Goal: Task Accomplishment & Management: Manage account settings

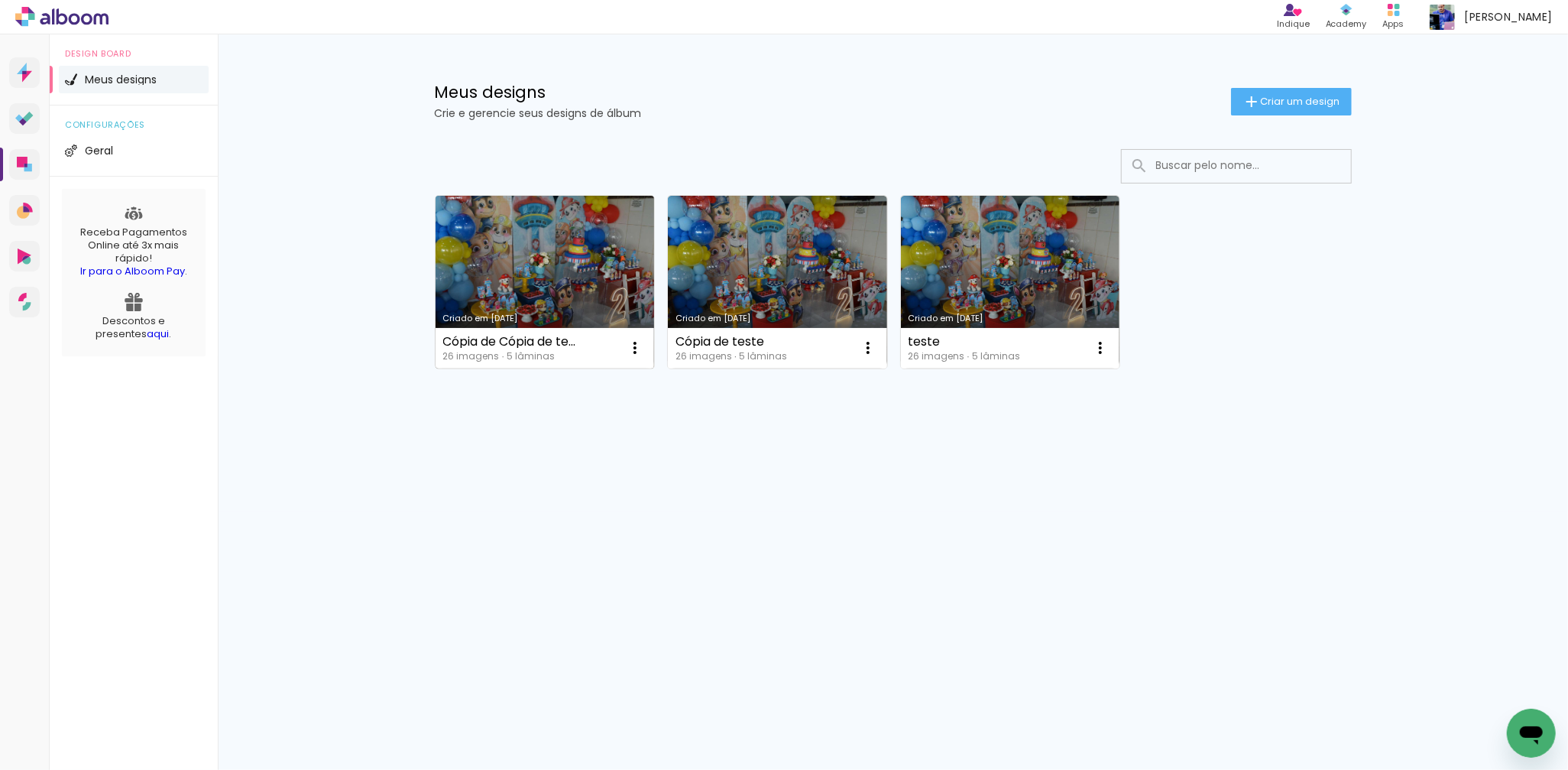
click at [585, 263] on link "Criado em 10/09/25" at bounding box center [546, 281] width 219 height 172
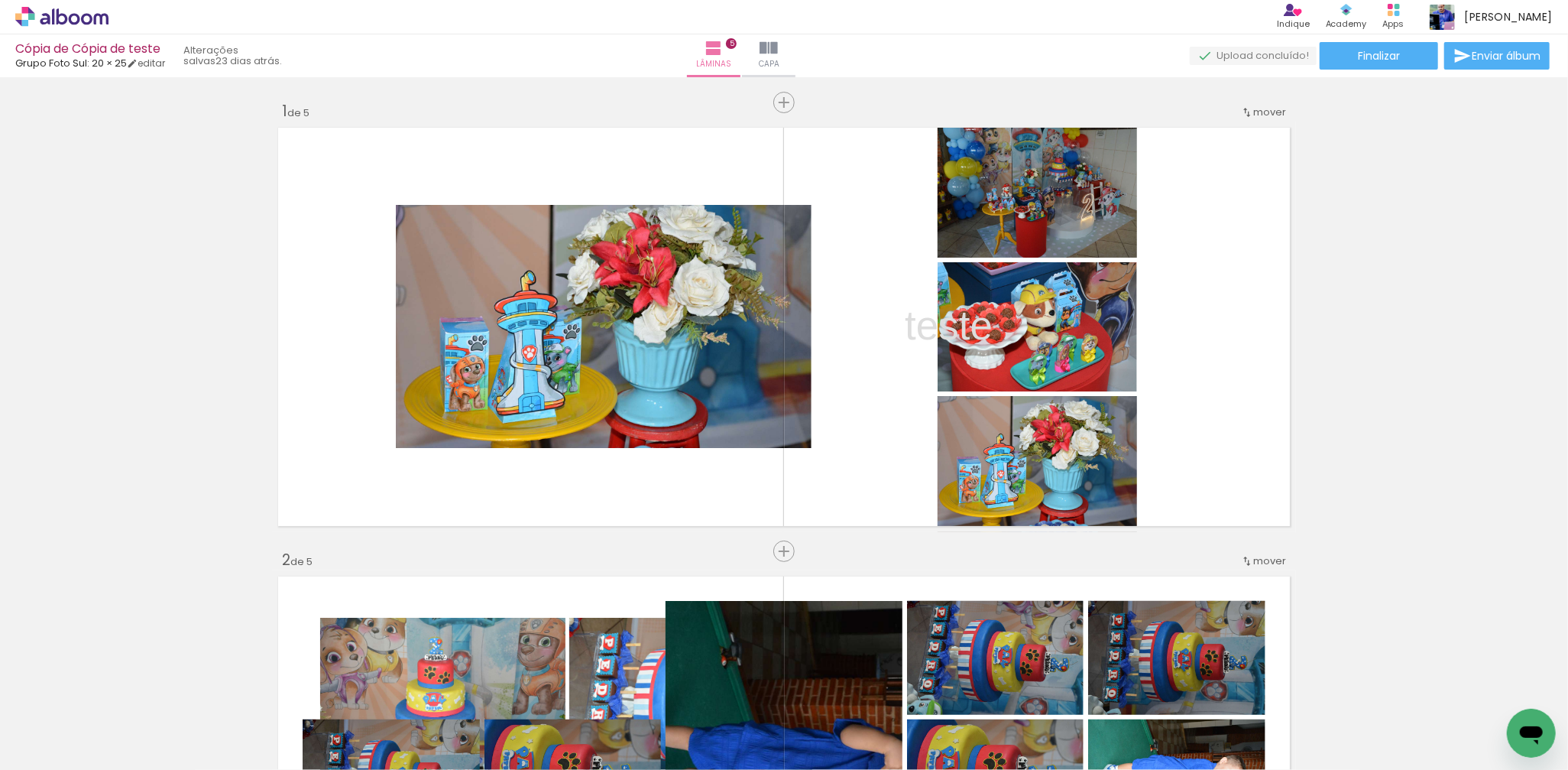
click at [98, 62] on span "Grupo Foto Sul: 20 × 25" at bounding box center [71, 64] width 112 height 15
click at [147, 63] on link "editar" at bounding box center [146, 63] width 38 height 13
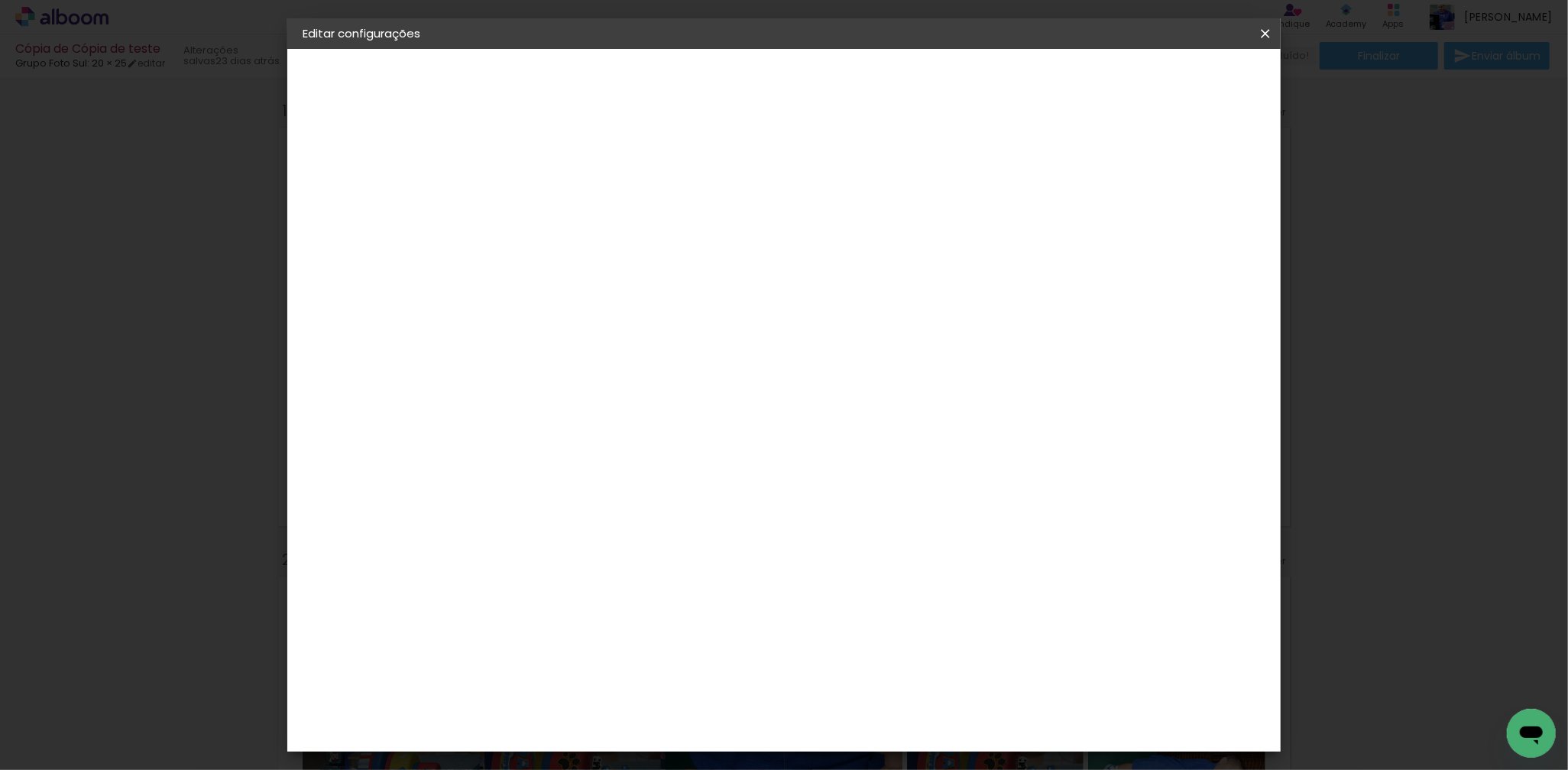
click at [368, 185] on div "Grupo Foto Sul" at bounding box center [351, 188] width 33 height 32
click at [613, 284] on input at bounding box center [591, 290] width 154 height 19
type input "digi"
type paper-input "digi"
click at [588, 328] on paper-item "Digipix Pro" at bounding box center [576, 348] width 135 height 40
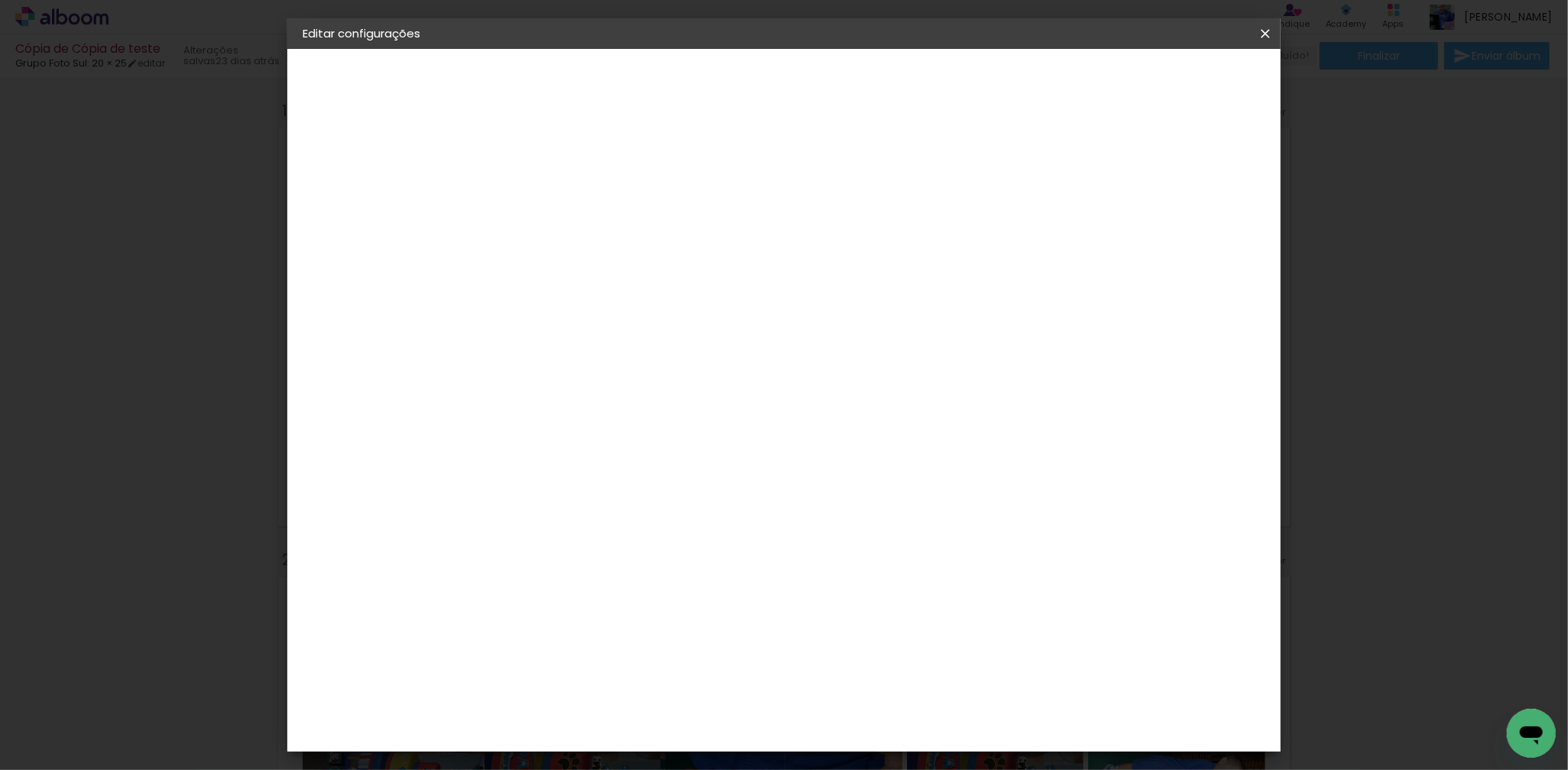
click at [0, 0] on slot "Avançar" at bounding box center [0, 0] width 0 height 0
click at [631, 257] on iron-icon at bounding box center [621, 267] width 18 height 18
click at [848, 306] on paper-item "180 SLIM" at bounding box center [883, 314] width 306 height 30
type input "180 SLIM"
click at [655, 355] on span "21.0 × 14.8" at bounding box center [619, 374] width 71 height 41
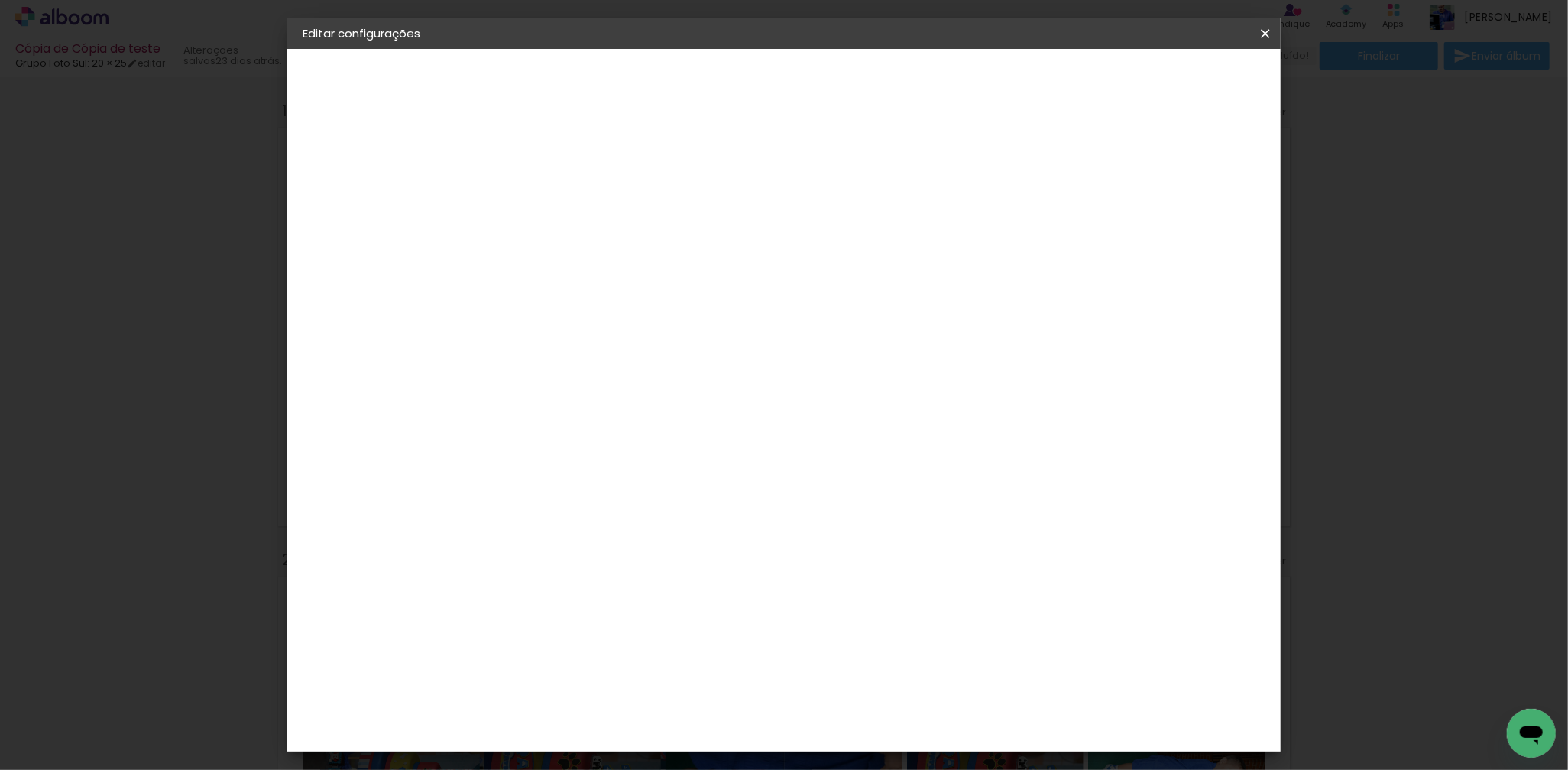
click at [0, 0] on slot "Avançar" at bounding box center [0, 0] width 0 height 0
click at [1174, 94] on header "Revisão Verifique as configurações do seu álbum. Voltar Salvar configurações" at bounding box center [845, 88] width 720 height 78
click at [1168, 86] on span "Salvar configurações" at bounding box center [1111, 81] width 113 height 11
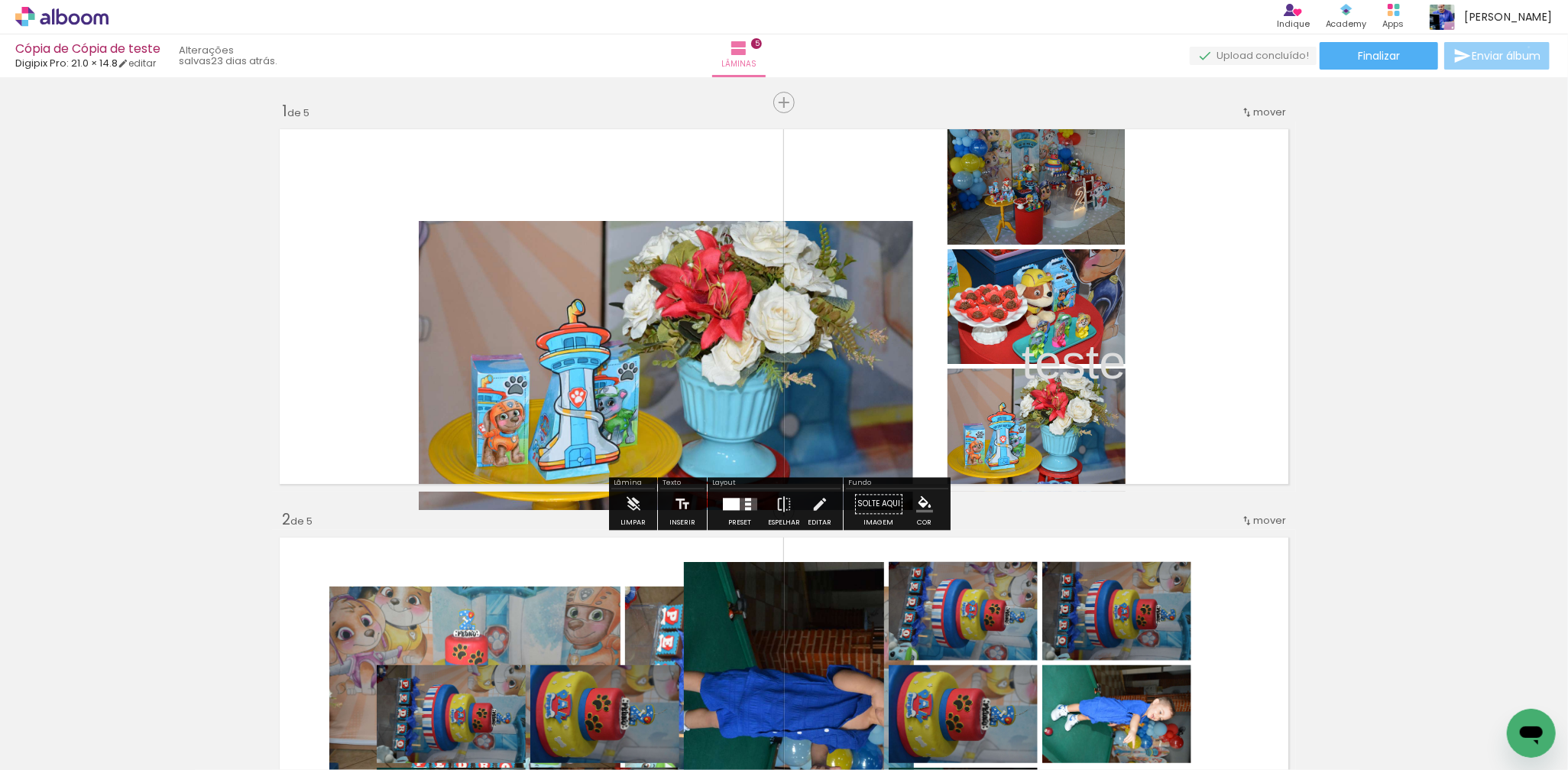
click at [1526, 51] on span "Enviar álbum" at bounding box center [1506, 56] width 69 height 11
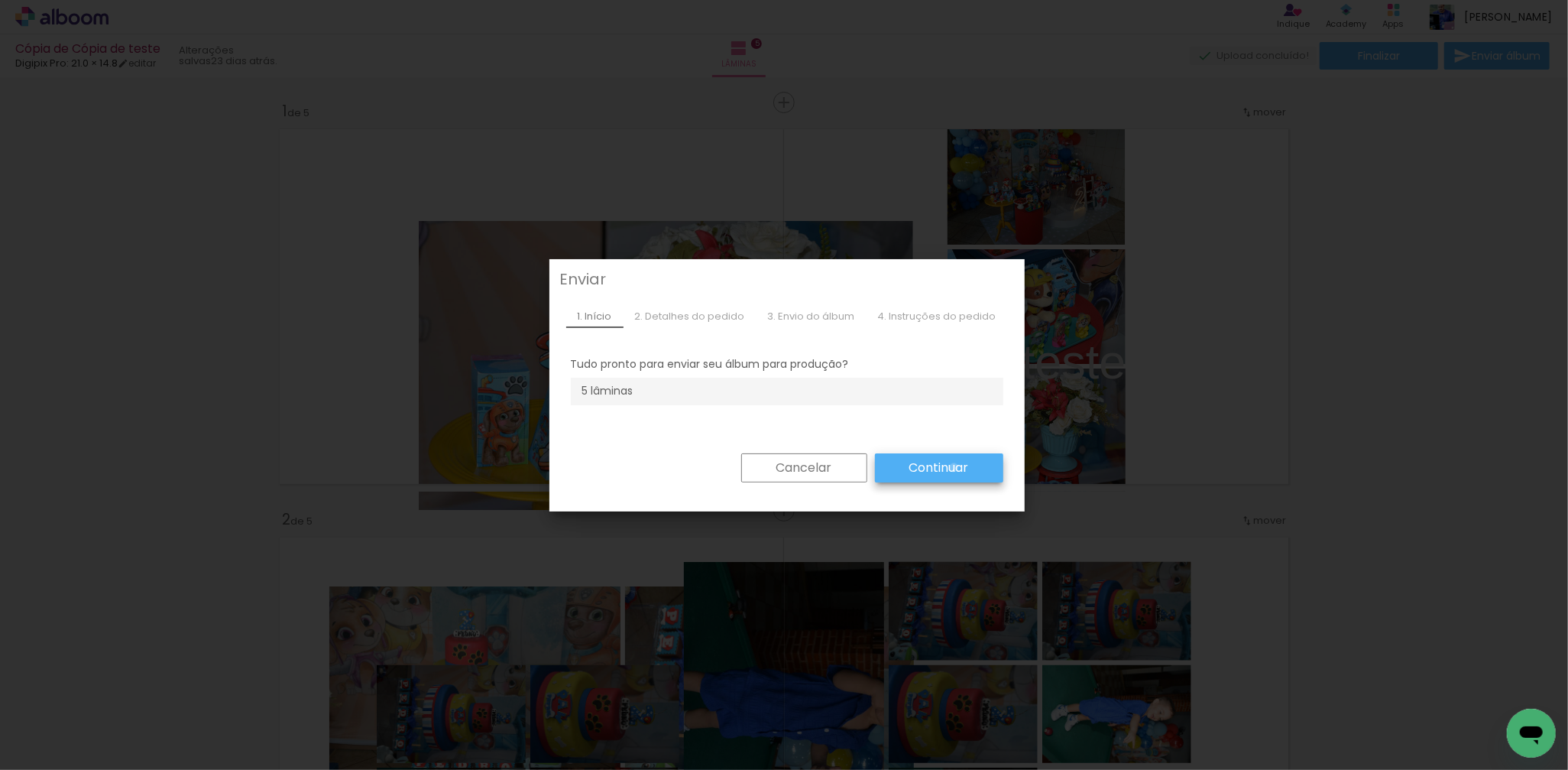
click at [0, 0] on slot "Continuar" at bounding box center [0, 0] width 0 height 0
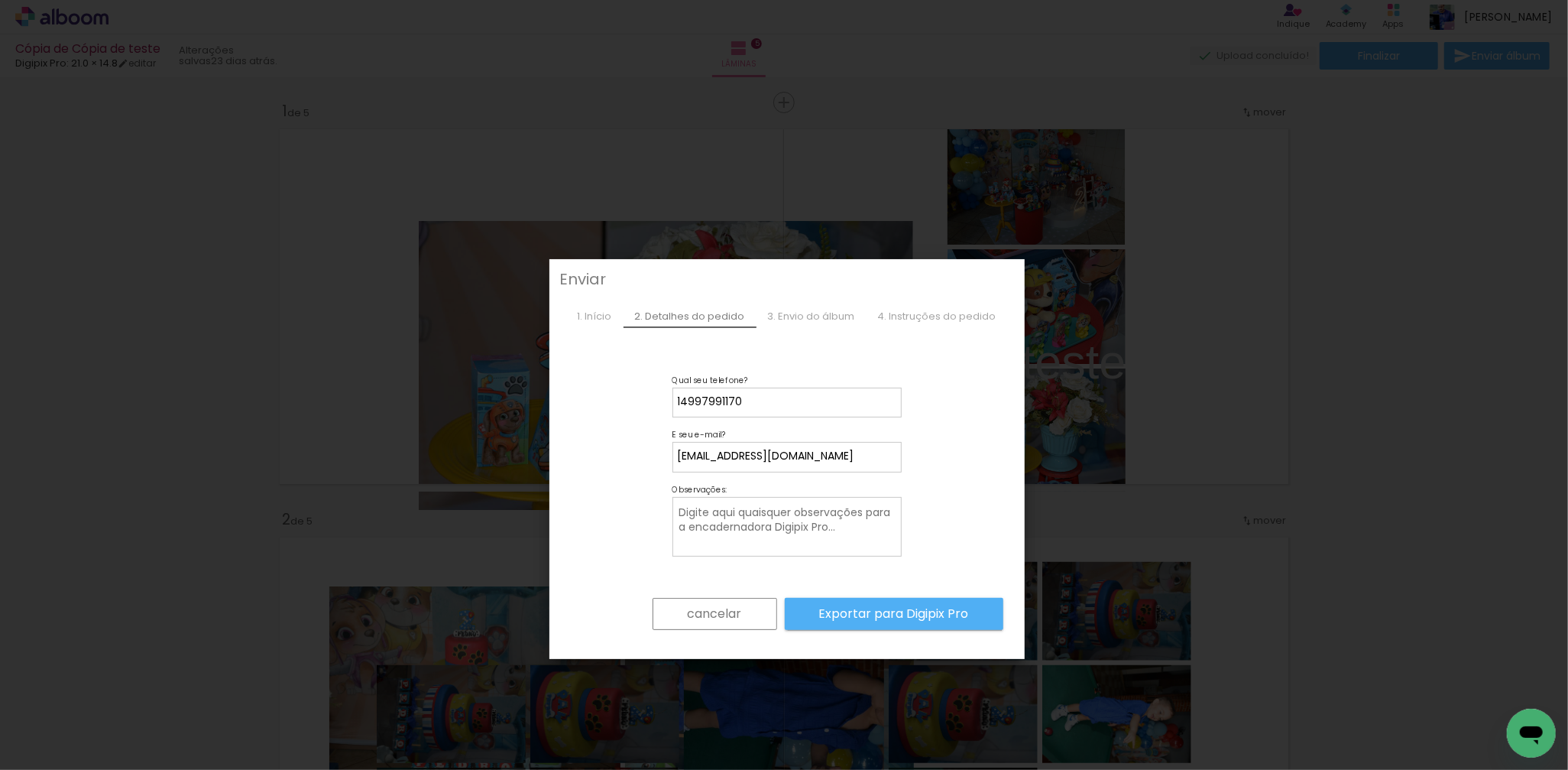
click at [0, 0] on slot "Exportar para Digipix Pro" at bounding box center [0, 0] width 0 height 0
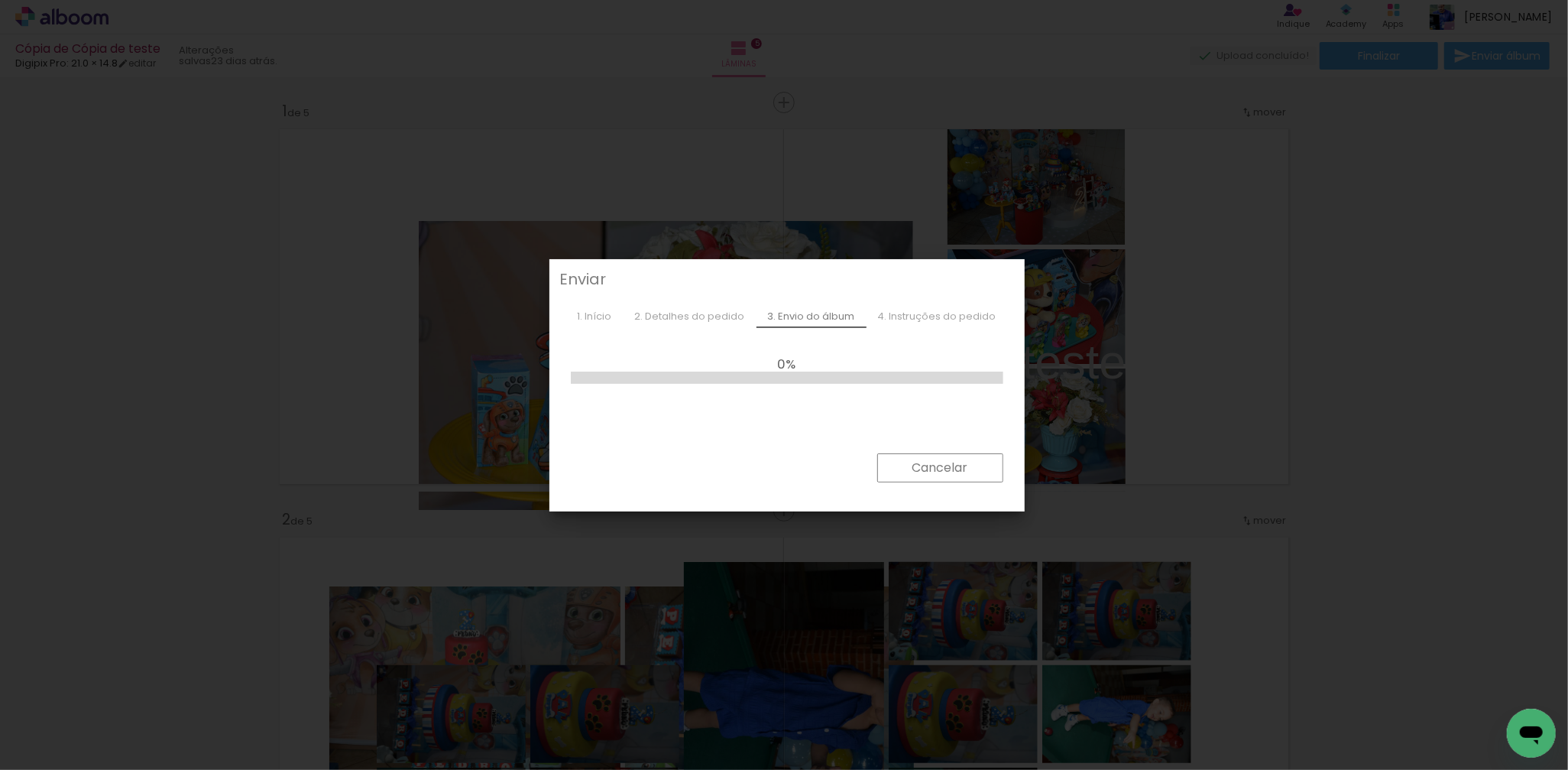
drag, startPoint x: 937, startPoint y: 312, endPoint x: 947, endPoint y: 312, distance: 10.0
click at [937, 313] on div "4. Instruções do pedido" at bounding box center [937, 316] width 141 height 23
click at [0, 0] on slot "Cancelar" at bounding box center [0, 0] width 0 height 0
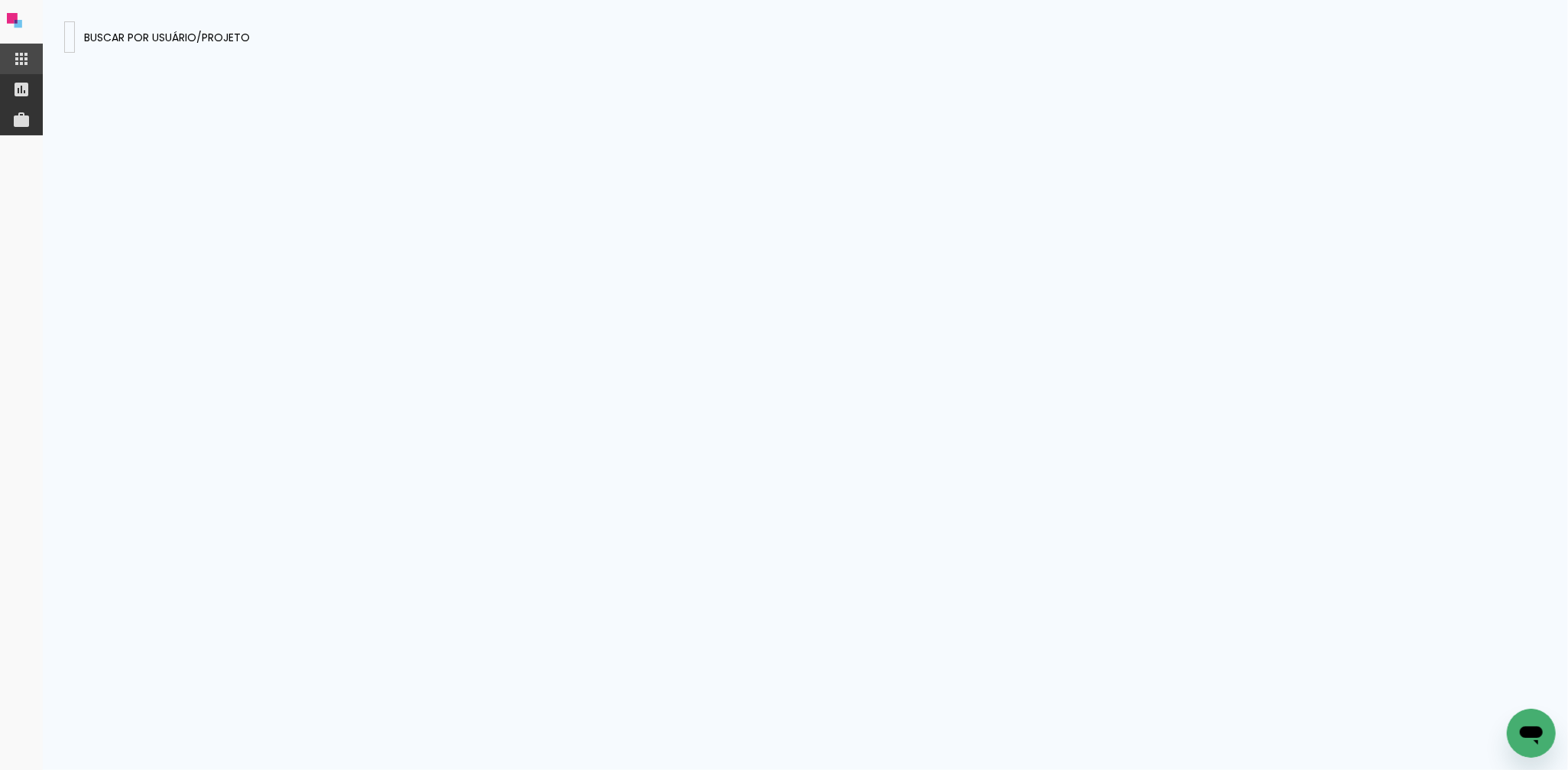
click at [20, 130] on paper-item at bounding box center [21, 120] width 42 height 30
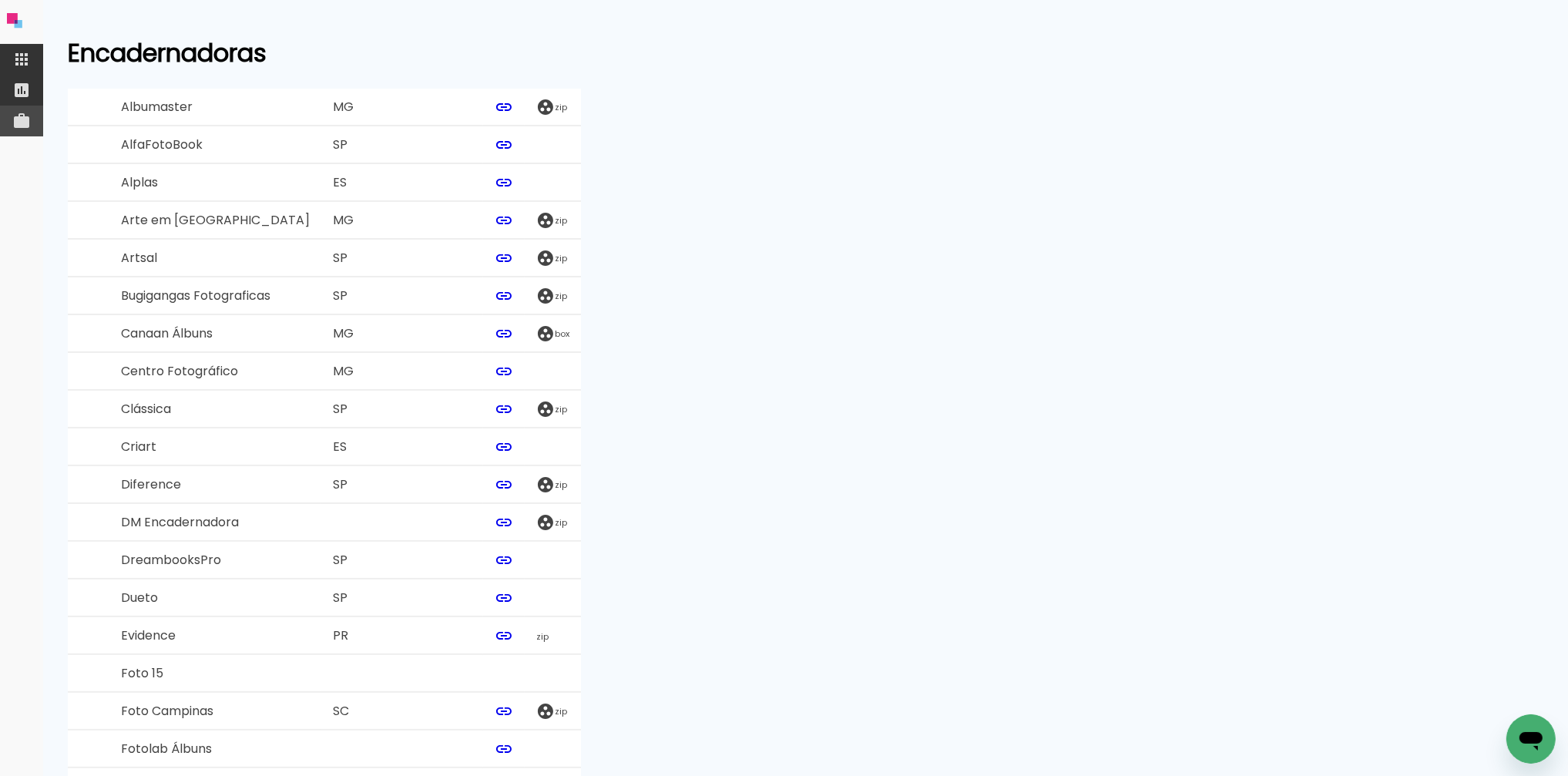
scroll to position [3278, 0]
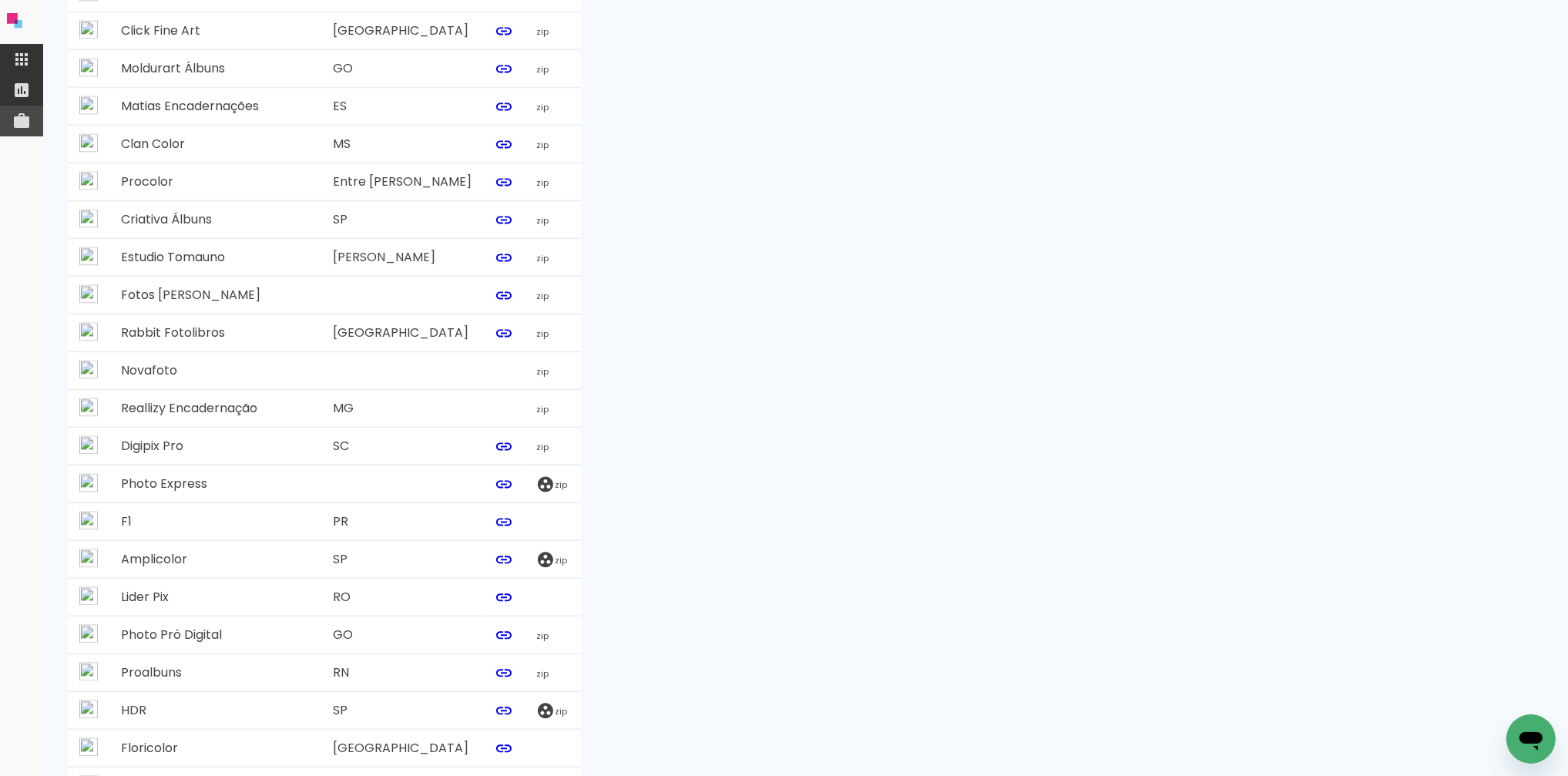
drag, startPoint x: 484, startPoint y: 385, endPoint x: 125, endPoint y: 380, distance: 359.0
click at [125, 427] on tr "Digipix Pro SC zip" at bounding box center [324, 446] width 513 height 38
click at [336, 427] on td "SC" at bounding box center [402, 446] width 162 height 38
click at [536, 475] on iron-icon at bounding box center [546, 484] width 19 height 19
